Goal: Task Accomplishment & Management: Use online tool/utility

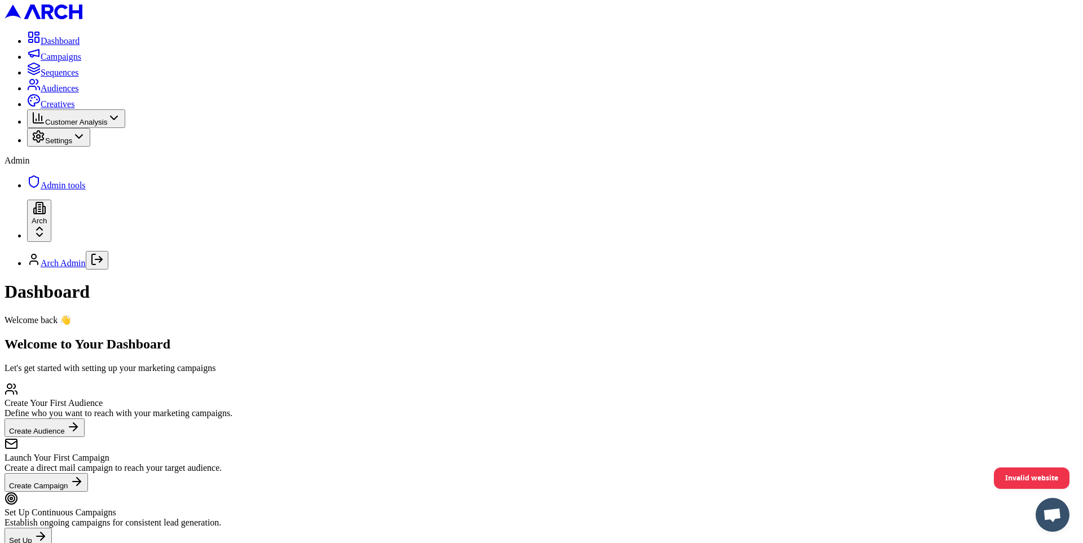
click at [54, 109] on link "Creatives" at bounding box center [50, 104] width 47 height 10
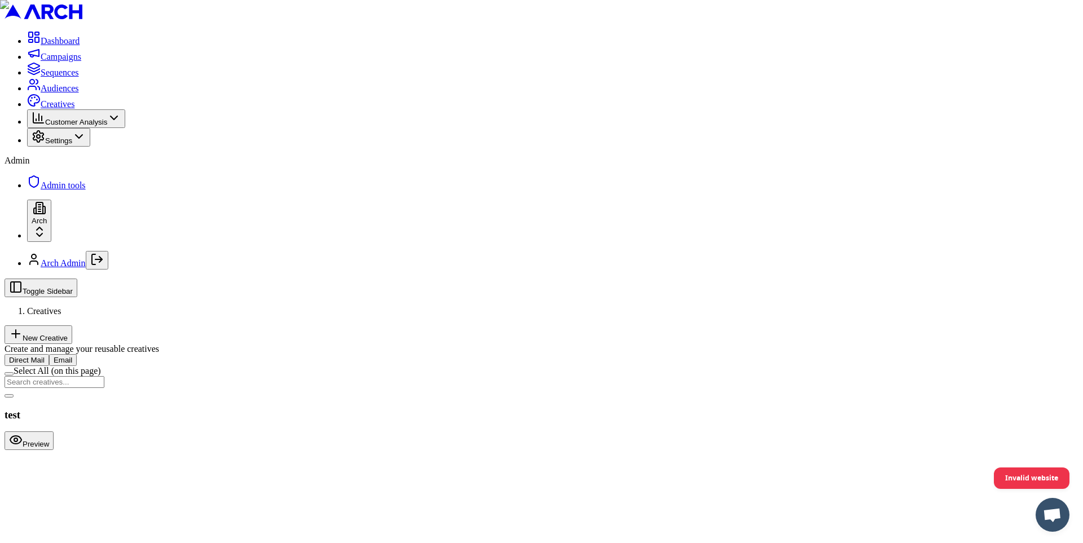
click at [72, 325] on button "New Creative" at bounding box center [39, 334] width 68 height 19
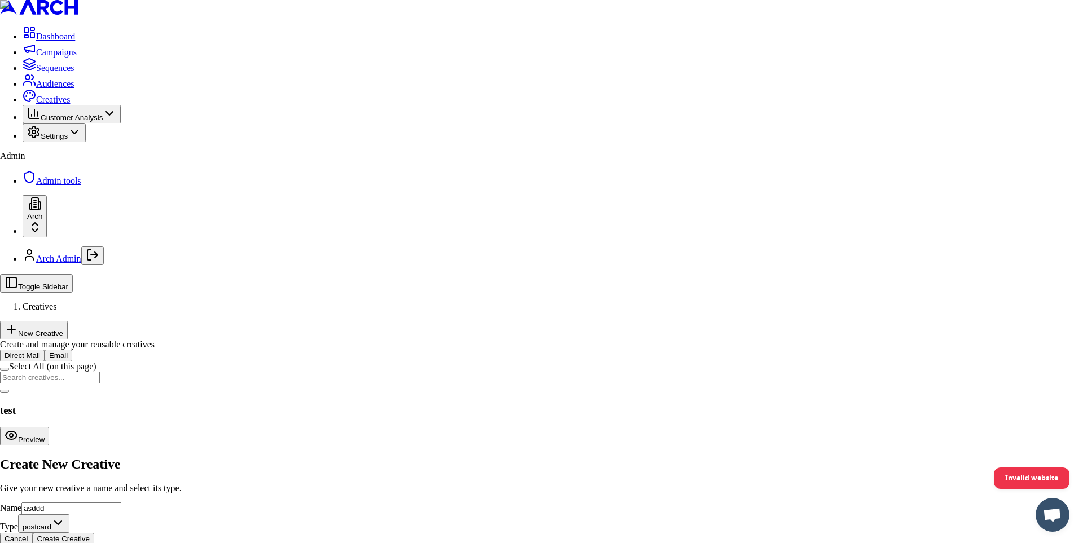
type input "asddd"
click at [94, 533] on button "Create Creative" at bounding box center [63, 539] width 61 height 12
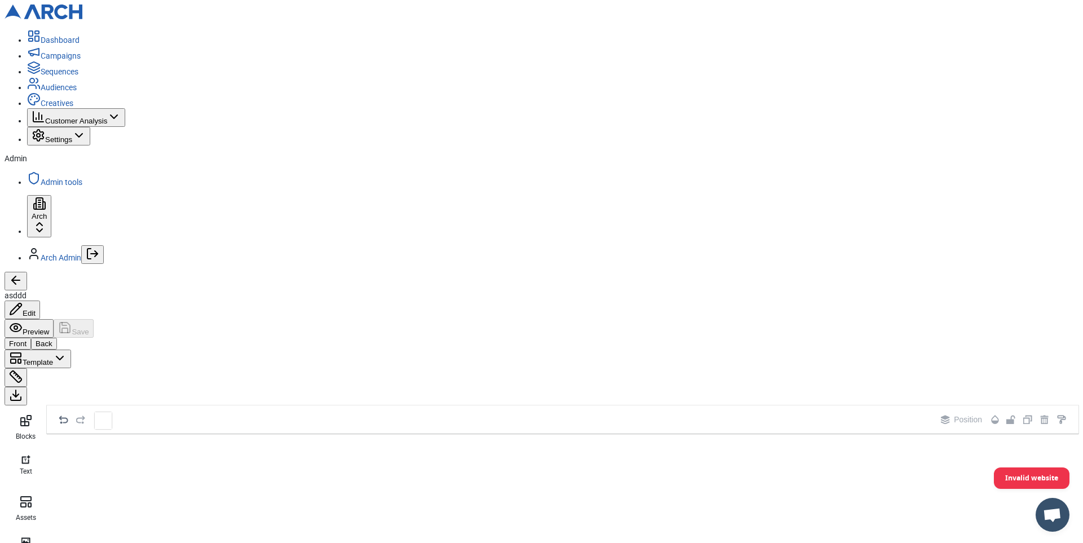
click at [53, 358] on span "Template" at bounding box center [38, 362] width 30 height 8
